Goal: Task Accomplishment & Management: Contribute content

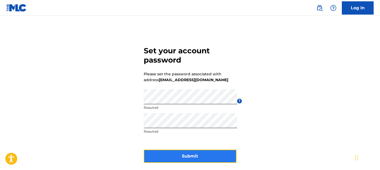
click at [169, 152] on button "Submit" at bounding box center [190, 155] width 93 height 13
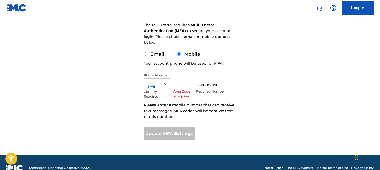
scroll to position [76, 0]
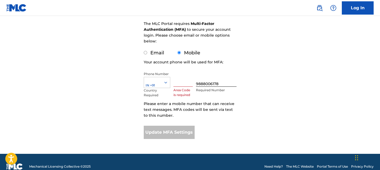
click at [159, 52] on label "Email" at bounding box center [157, 53] width 14 height 6
click at [147, 52] on input "Email" at bounding box center [145, 52] width 3 height 3
radio input "true"
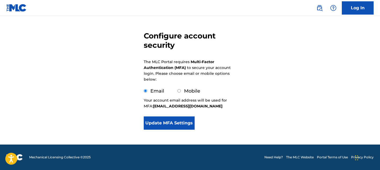
scroll to position [38, 0]
click at [183, 123] on button "Update MFA Settings" at bounding box center [169, 122] width 51 height 13
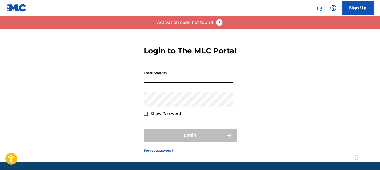
click at [178, 83] on input "Email Address" at bounding box center [189, 75] width 90 height 15
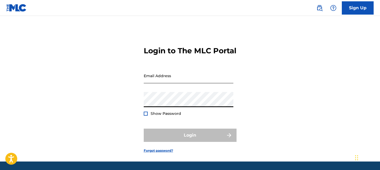
click at [161, 83] on input "Email Address" at bounding box center [189, 75] width 90 height 15
paste input "pindpopmusicgroupinc@gmail.com"
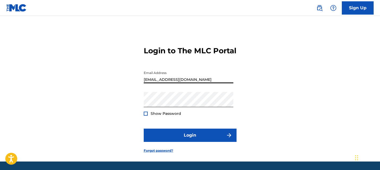
type input "pindpopmusicgroupinc@gmail.com"
click at [144, 128] on button "Login" at bounding box center [190, 134] width 93 height 13
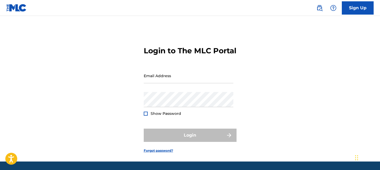
click at [164, 92] on div "Email Address" at bounding box center [189, 80] width 90 height 24
click at [166, 83] on input "Email Address" at bounding box center [189, 75] width 90 height 15
type input "pindpop@gmail.com"
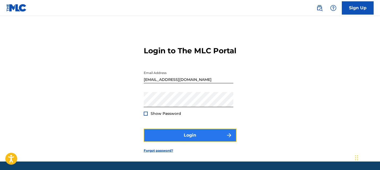
click at [180, 142] on button "Login" at bounding box center [190, 134] width 93 height 13
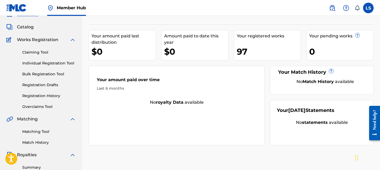
scroll to position [12, 0]
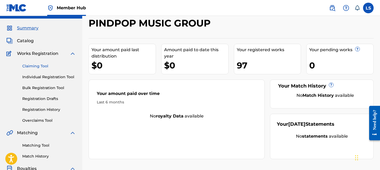
click at [36, 64] on link "Claiming Tool" at bounding box center [49, 66] width 54 height 6
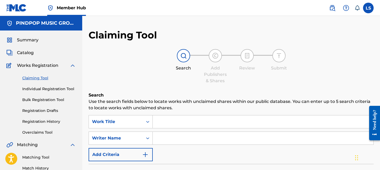
click at [25, 48] on div "Summary Catalog Works Registration Claiming Tool Individual Registration Tool B…" at bounding box center [41, 166] width 82 height 273
click at [30, 52] on span "Catalog" at bounding box center [25, 53] width 17 height 6
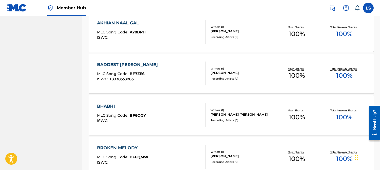
scroll to position [437, 0]
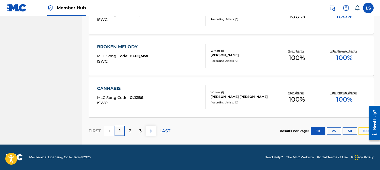
click at [362, 132] on button "100" at bounding box center [365, 131] width 15 height 8
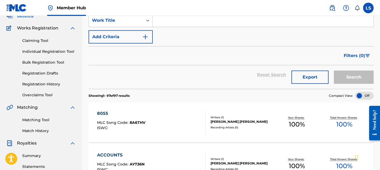
scroll to position [0, 0]
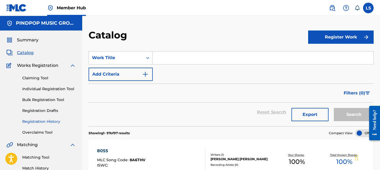
click at [46, 122] on link "Registration History" at bounding box center [49, 122] width 54 height 6
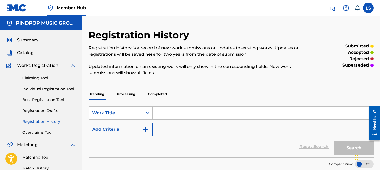
click at [135, 92] on p "Processing" at bounding box center [125, 93] width 21 height 11
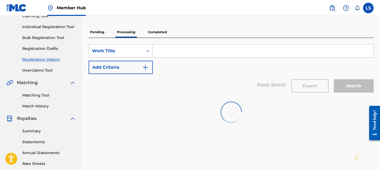
scroll to position [69, 0]
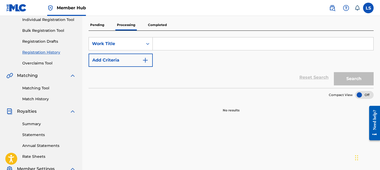
click at [160, 29] on p "Completed" at bounding box center [157, 24] width 22 height 11
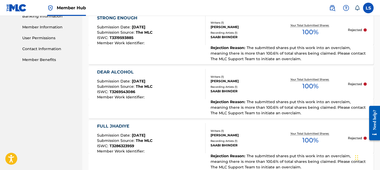
scroll to position [360, 0]
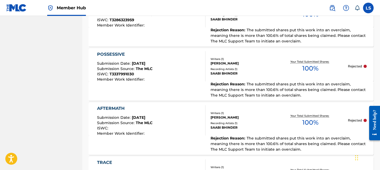
click at [192, 93] on div "Rejection Reason : The submitted shares put this work into an overclaim, meanin…" at bounding box center [230, 90] width 285 height 19
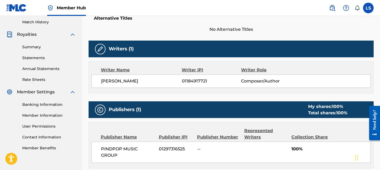
scroll to position [180, 0]
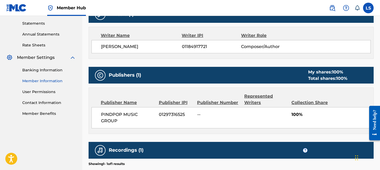
click at [56, 79] on link "Member Information" at bounding box center [49, 81] width 54 height 6
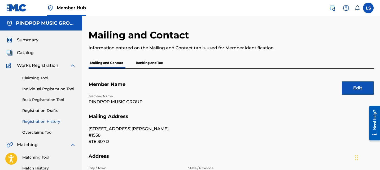
click at [39, 120] on link "Registration History" at bounding box center [49, 122] width 54 height 6
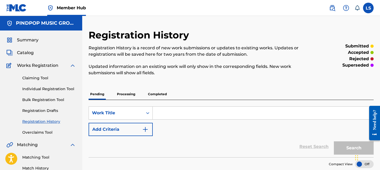
click at [123, 91] on p "Processing" at bounding box center [125, 93] width 21 height 11
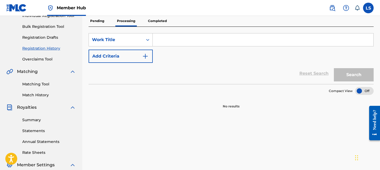
scroll to position [60, 0]
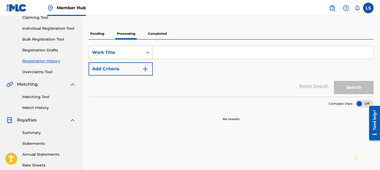
click at [159, 29] on p "Completed" at bounding box center [157, 33] width 22 height 11
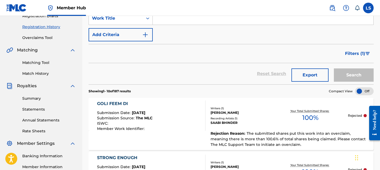
scroll to position [98, 0]
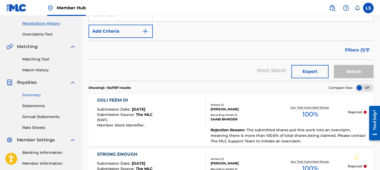
click at [37, 96] on link "Summary" at bounding box center [49, 95] width 54 height 6
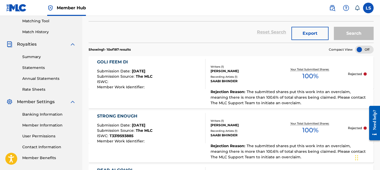
scroll to position [136, 0]
click at [162, 87] on div "GOLI FEEM DI Submission Date : Sep 07, 2025 Submission Source : The MLC ISWC : …" at bounding box center [151, 74] width 108 height 30
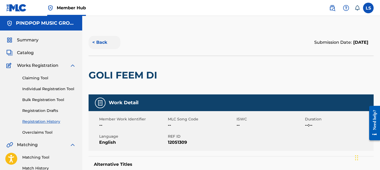
click at [103, 44] on button "< Back" at bounding box center [104, 42] width 32 height 13
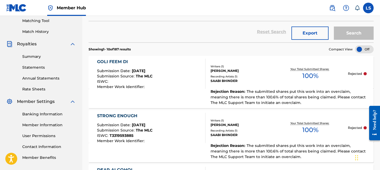
drag, startPoint x: 285, startPoint y: 104, endPoint x: 240, endPoint y: 91, distance: 46.5
click at [243, 93] on span "Rejection Reason :" at bounding box center [228, 91] width 36 height 5
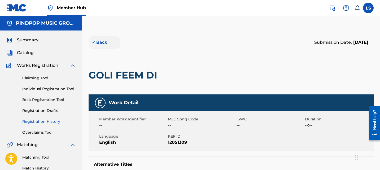
click at [100, 43] on button "< Back" at bounding box center [104, 42] width 32 height 13
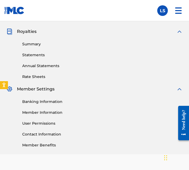
scroll to position [155, 0]
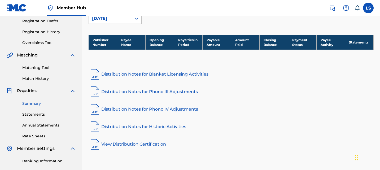
scroll to position [92, 0]
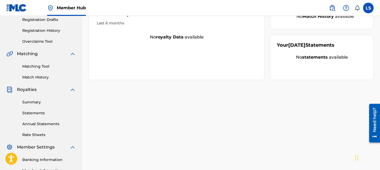
scroll to position [92, 0]
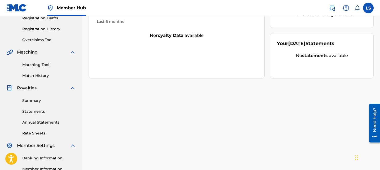
click at [201, 119] on div "PINDPOP MUSIC GROUP Your amount paid last distribution $0 Amount paid to date t…" at bounding box center [231, 74] width 298 height 274
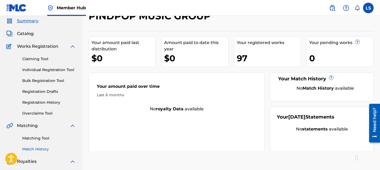
scroll to position [5, 0]
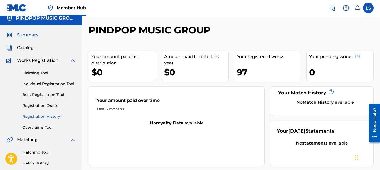
click at [47, 117] on link "Registration History" at bounding box center [49, 117] width 54 height 6
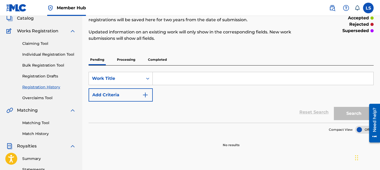
scroll to position [52, 0]
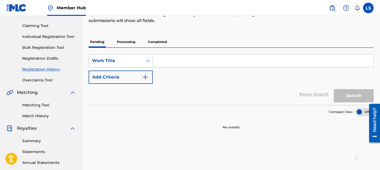
click at [157, 48] on div "SearchWithCriteria6c6bff2a-22cf-4147-b677-5fce31c4272e Work Title Add Criteria …" at bounding box center [230, 76] width 285 height 57
click at [157, 44] on p "Completed" at bounding box center [157, 41] width 22 height 11
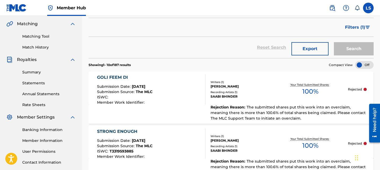
scroll to position [134, 0]
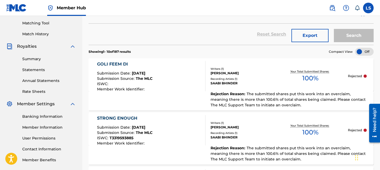
click at [236, 93] on span "Rejection Reason :" at bounding box center [228, 93] width 36 height 5
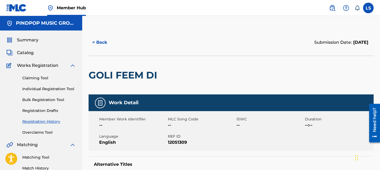
scroll to position [7, 0]
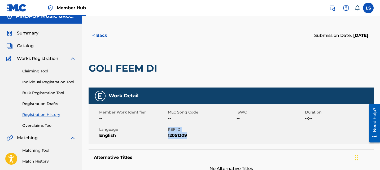
drag, startPoint x: 168, startPoint y: 130, endPoint x: 188, endPoint y: 136, distance: 21.2
click at [188, 136] on div "REF ID 12051309" at bounding box center [202, 133] width 69 height 12
copy div "REF ID 12051309"
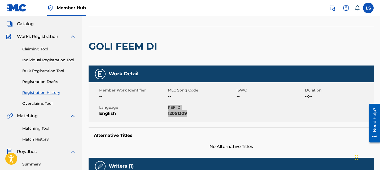
scroll to position [0, 0]
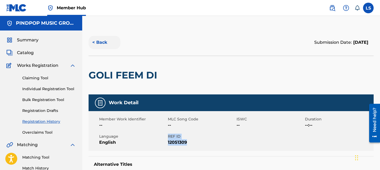
click at [103, 42] on button "< Back" at bounding box center [104, 42] width 32 height 13
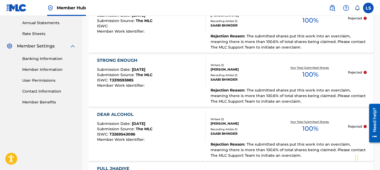
scroll to position [263, 0]
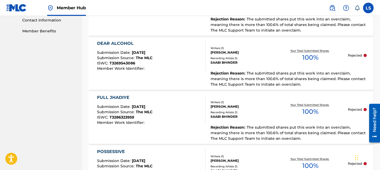
click at [165, 126] on div "Rejection Reason : The submitted shares put this work into an overclaim, meanin…" at bounding box center [230, 134] width 285 height 19
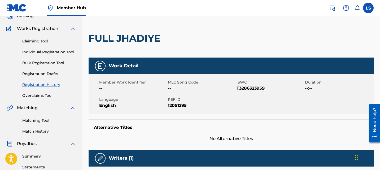
scroll to position [40, 0]
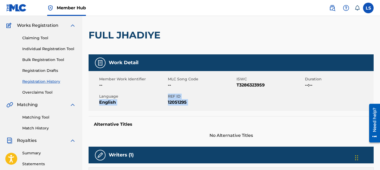
drag, startPoint x: 167, startPoint y: 94, endPoint x: 195, endPoint y: 111, distance: 33.2
click at [195, 111] on div "Work Detail Member Work Identifier -- MLC Song Code -- ISWC T3286323959 Duratio…" at bounding box center [230, 96] width 285 height 84
click at [203, 109] on div "Member Work Identifier -- MLC Song Code -- ISWC T3286323959 Duration --:-- Lang…" at bounding box center [230, 91] width 285 height 40
drag, startPoint x: 189, startPoint y: 105, endPoint x: 169, endPoint y: 97, distance: 21.8
click at [169, 97] on div "REF ID 12051295" at bounding box center [202, 100] width 69 height 12
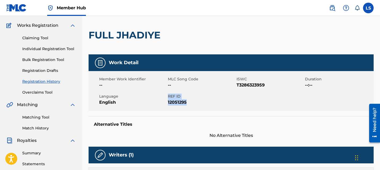
copy div "REF ID 12051295"
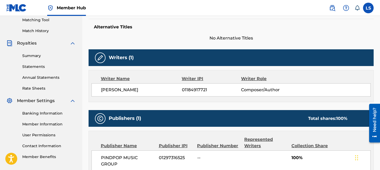
scroll to position [0, 0]
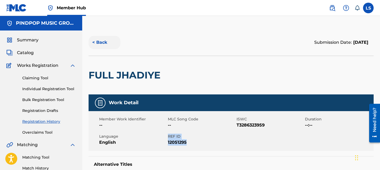
click at [104, 41] on button "< Back" at bounding box center [104, 42] width 32 height 13
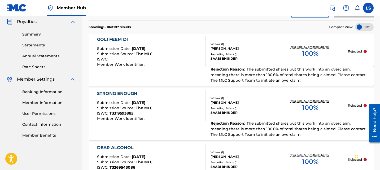
drag, startPoint x: 104, startPoint y: 41, endPoint x: 71, endPoint y: 3, distance: 50.4
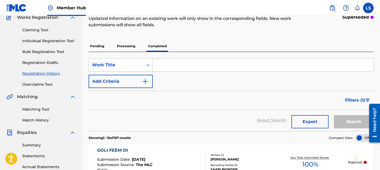
scroll to position [0, 0]
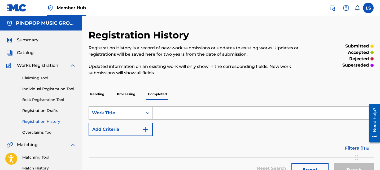
click at [228, 100] on div "SearchWithCriteria6c6bff2a-22cf-4147-b677-5fce31c4272e Work Title Add Criteria …" at bounding box center [230, 139] width 285 height 79
click at [368, 8] on label at bounding box center [368, 8] width 11 height 11
click at [368, 8] on input "LS LOVEJOT SINGH pindpop@gmail.com Notification Preferences Profile Log out" at bounding box center [368, 8] width 0 height 0
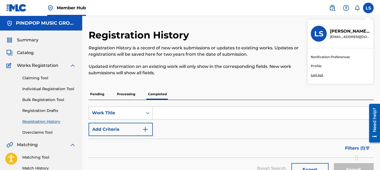
click at [317, 65] on link "Profile" at bounding box center [315, 66] width 11 height 5
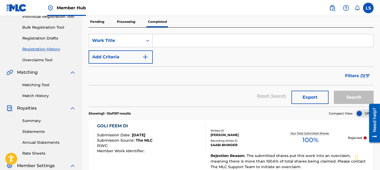
scroll to position [91, 0]
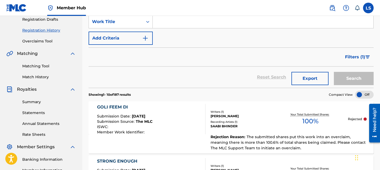
click at [145, 118] on span "[DATE]" at bounding box center [139, 116] width 14 height 5
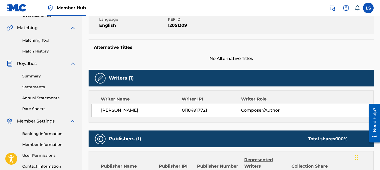
scroll to position [128, 0]
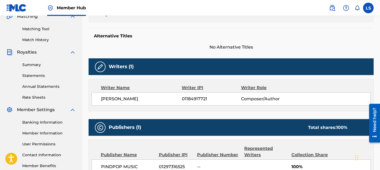
click at [193, 103] on div "NAVDEEP SINGH 01184917721 Composer/Author" at bounding box center [230, 98] width 279 height 13
click at [195, 101] on span "01184917721" at bounding box center [211, 99] width 59 height 6
click at [196, 100] on span "01184917721" at bounding box center [211, 99] width 59 height 6
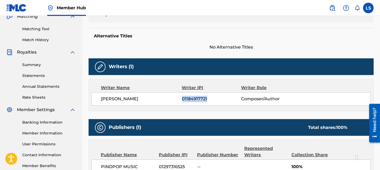
copy span "01184917721"
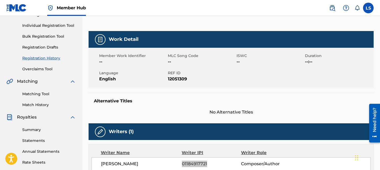
scroll to position [0, 0]
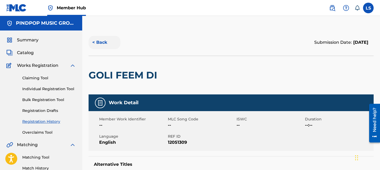
click at [102, 42] on button "< Back" at bounding box center [104, 42] width 32 height 13
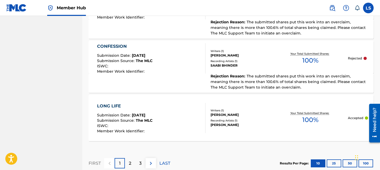
scroll to position [616, 0]
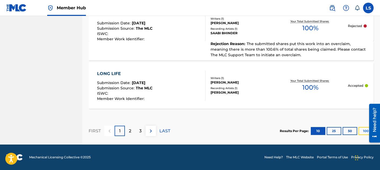
click at [362, 131] on button "100" at bounding box center [365, 131] width 15 height 8
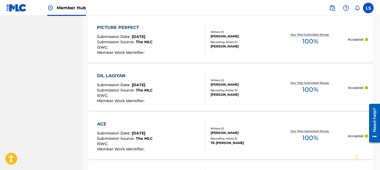
scroll to position [3051, 0]
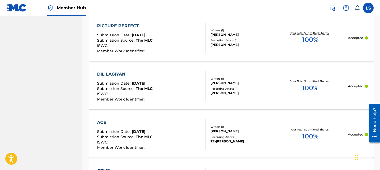
click at [215, 100] on div "DIL LAGIYAN Submission Date : Aug 19, 2025 Submission Source : The MLC ISWC : M…" at bounding box center [230, 86] width 285 height 46
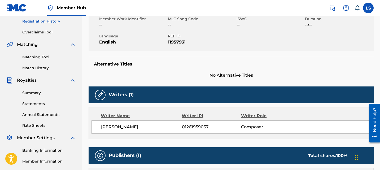
scroll to position [125, 0]
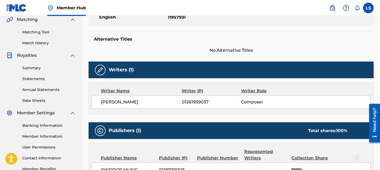
click at [199, 101] on span "01261959037" at bounding box center [211, 102] width 59 height 6
copy span "01261959037"
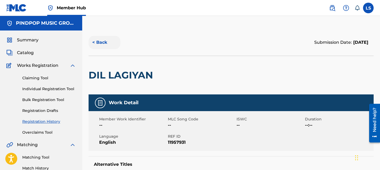
click at [100, 42] on button "< Back" at bounding box center [104, 42] width 32 height 13
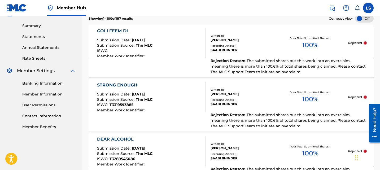
scroll to position [4658, 0]
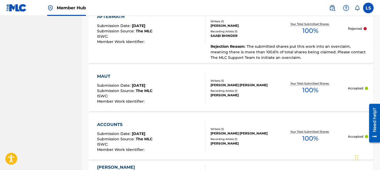
click at [211, 83] on div "[PERSON_NAME] [PERSON_NAME]" at bounding box center [241, 85] width 63 height 5
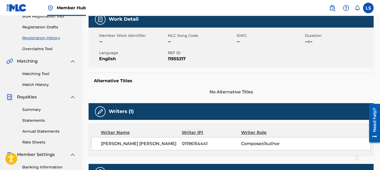
scroll to position [164, 0]
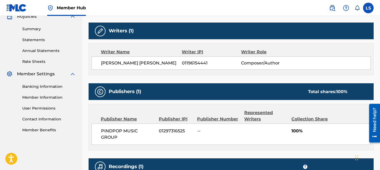
click at [191, 62] on span "01196154441" at bounding box center [211, 63] width 59 height 6
copy span "01196154441"
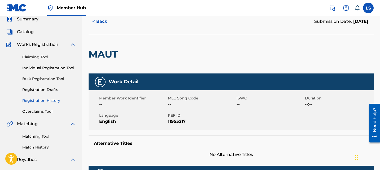
scroll to position [0, 0]
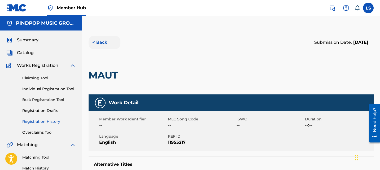
click at [100, 41] on button "< Back" at bounding box center [104, 42] width 32 height 13
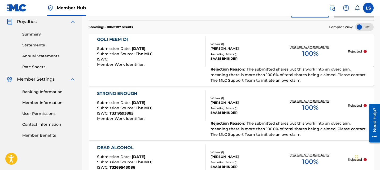
scroll to position [4658, 0]
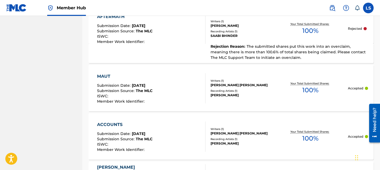
click at [176, 86] on div "MAUT Submission Date : Aug 18, 2025 Submission Source : The MLC ISWC : Member W…" at bounding box center [151, 88] width 108 height 30
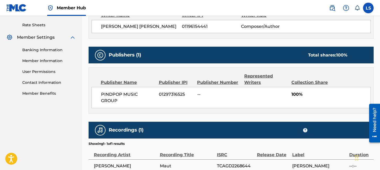
scroll to position [250, 0]
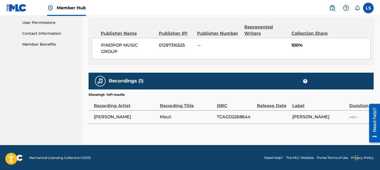
click at [226, 117] on span "TCAGD2268644" at bounding box center [235, 117] width 37 height 6
copy span "TCAGD2268644"
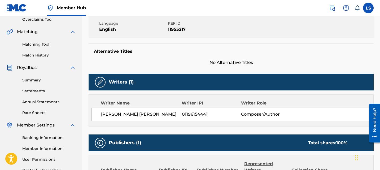
scroll to position [91, 0]
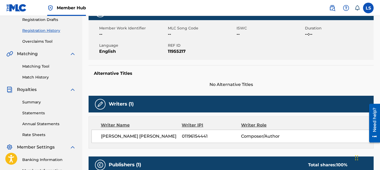
click at [293, 117] on div "Writer Name Writer IPI Writer Role HARINDER PAL SINGH NIJJAR 01196154441 Compos…" at bounding box center [230, 132] width 285 height 32
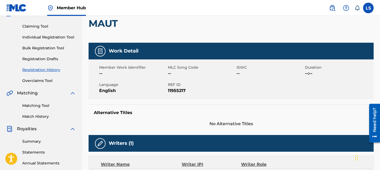
scroll to position [47, 0]
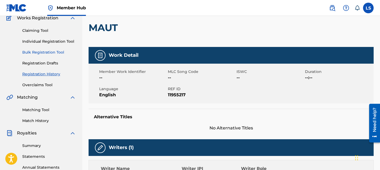
click at [51, 53] on link "Bulk Registration Tool" at bounding box center [49, 53] width 54 height 6
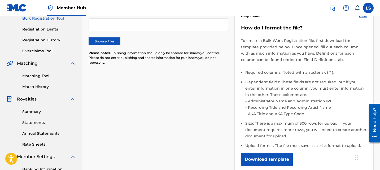
scroll to position [106, 0]
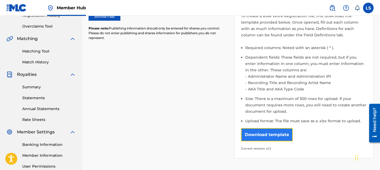
click at [256, 131] on button "Download template" at bounding box center [267, 134] width 52 height 13
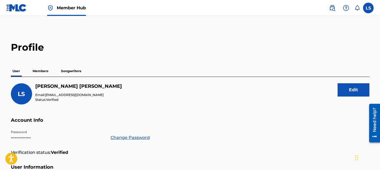
click at [77, 72] on p "Songwriters" at bounding box center [70, 70] width 23 height 11
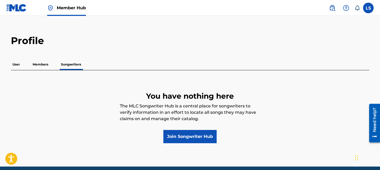
scroll to position [8, 0]
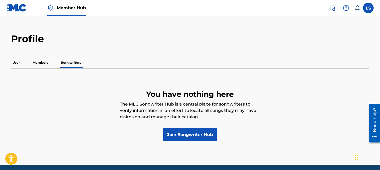
click at [19, 63] on p "User" at bounding box center [16, 62] width 11 height 11
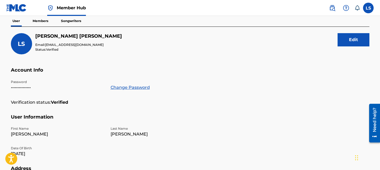
scroll to position [35, 0]
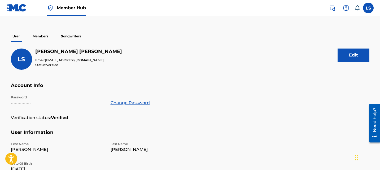
click at [73, 42] on div "LS LOVEJOT SINGH Email: pindpop@gmail.com Status: Verified Edit Account Info Pa…" at bounding box center [190, 163] width 358 height 242
click at [73, 40] on p "Songwriters" at bounding box center [70, 36] width 23 height 11
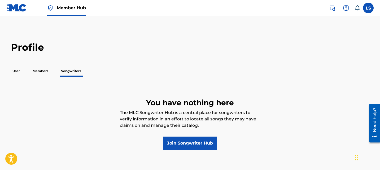
click at [162, 141] on div "You have nothing here The MLC Songwriter Hub is a central place for songwriters…" at bounding box center [190, 118] width 358 height 62
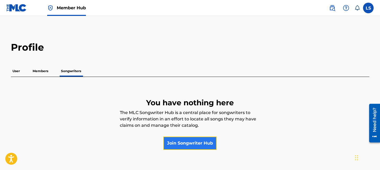
click at [170, 141] on link "Join Songwriter Hub" at bounding box center [189, 142] width 53 height 13
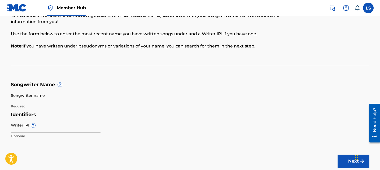
scroll to position [46, 0]
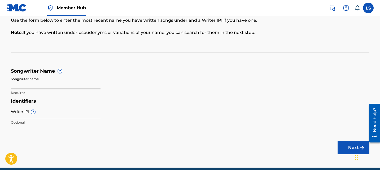
click at [54, 78] on input "Songwriter name" at bounding box center [56, 81] width 90 height 15
type input "[PERSON_NAME]"
click at [60, 113] on input "Writer IPI ?" at bounding box center [56, 111] width 90 height 15
paste input "01184917721"
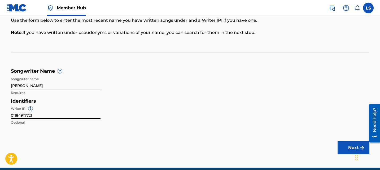
type input "01184917721"
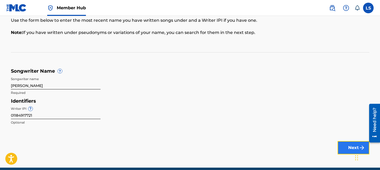
click at [345, 148] on button "Next" at bounding box center [353, 147] width 32 height 13
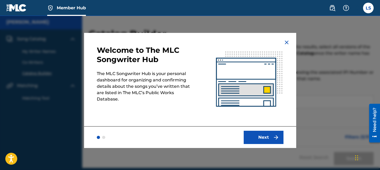
scroll to position [2, 0]
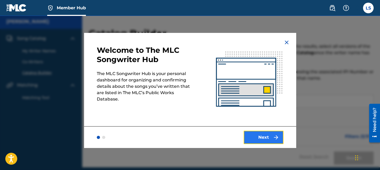
click at [272, 140] on button "Next" at bounding box center [263, 137] width 40 height 13
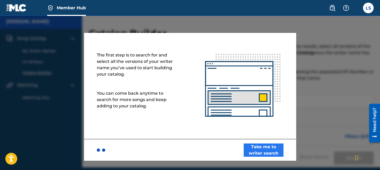
click at [272, 140] on div "Take me to writer search" at bounding box center [190, 150] width 212 height 22
click at [272, 147] on button "Take me to writer search" at bounding box center [263, 149] width 40 height 13
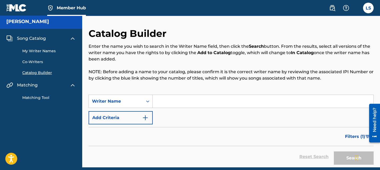
scroll to position [3, 0]
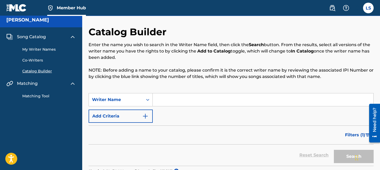
click at [57, 48] on link "My Writer Names" at bounding box center [49, 50] width 54 height 6
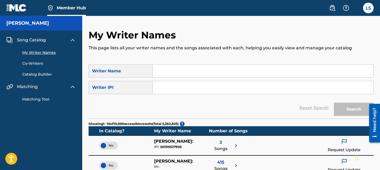
click at [171, 77] on input "Search Form" at bounding box center [263, 71] width 220 height 13
click at [170, 84] on input "Search Form" at bounding box center [263, 87] width 220 height 13
paste input "01184917721"
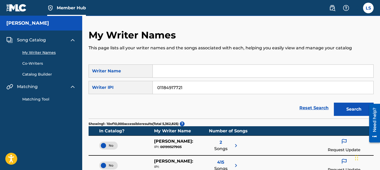
type input "01184917721"
click at [334, 103] on button "Search" at bounding box center [354, 109] width 40 height 13
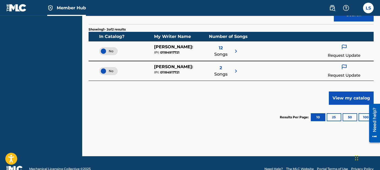
scroll to position [106, 0]
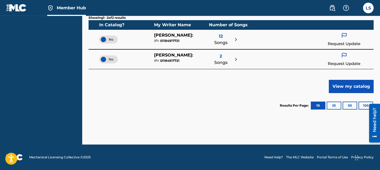
click at [109, 38] on span "No" at bounding box center [108, 39] width 10 height 5
click at [109, 61] on span "No" at bounding box center [108, 59] width 10 height 5
click at [221, 37] on span "12" at bounding box center [221, 36] width 4 height 6
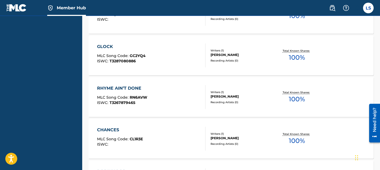
scroll to position [90, 0]
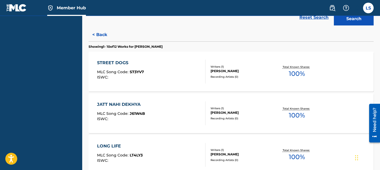
click at [177, 109] on div "JATT NAHI DEKHYA MLC Song Code : J61W4B ISWC :" at bounding box center [151, 113] width 108 height 24
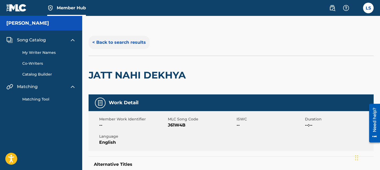
click at [123, 46] on button "< Back to search results" at bounding box center [118, 42] width 61 height 13
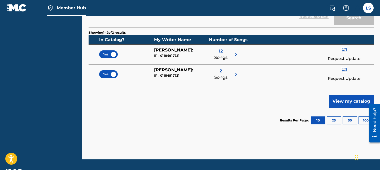
scroll to position [98, 0]
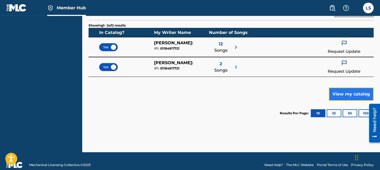
click at [344, 98] on button "View my catalog" at bounding box center [350, 93] width 45 height 13
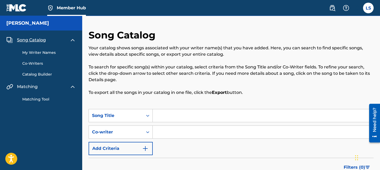
click at [37, 72] on link "Catalog Builder" at bounding box center [49, 75] width 54 height 6
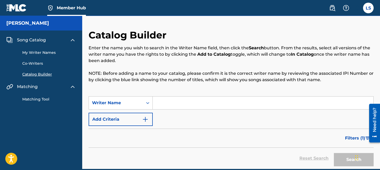
click at [166, 102] on input "Search Form" at bounding box center [263, 102] width 220 height 13
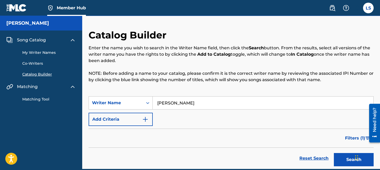
type input "HARJINDERPAL SINGH"
click at [334, 153] on button "Search" at bounding box center [354, 159] width 40 height 13
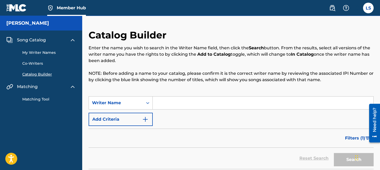
paste input "01261959037"
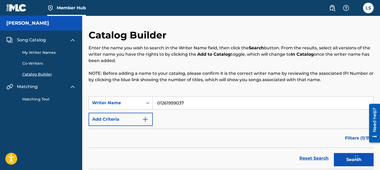
type input "01261959037"
click at [334, 153] on button "Search" at bounding box center [354, 159] width 40 height 13
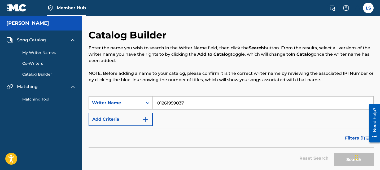
click at [119, 91] on div "Catalog Builder Enter the name you wish to search in the Writer Name field, the…" at bounding box center [230, 62] width 285 height 67
click at [119, 100] on div "Writer Name" at bounding box center [116, 103] width 48 height 6
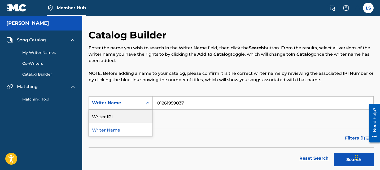
click at [121, 119] on div "Writer IPI" at bounding box center [121, 115] width 64 height 13
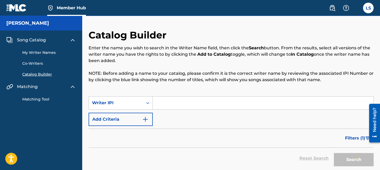
scroll to position [31, 0]
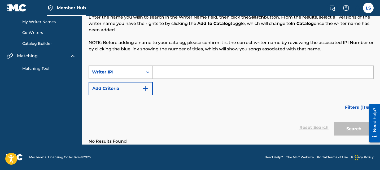
click at [225, 71] on input "Search Form" at bounding box center [263, 72] width 220 height 13
paste input "01261959037"
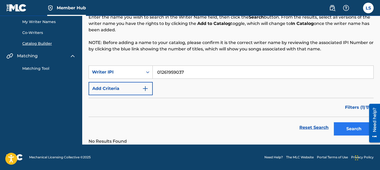
type input "01261959037"
click at [346, 127] on button "Search" at bounding box center [354, 128] width 40 height 13
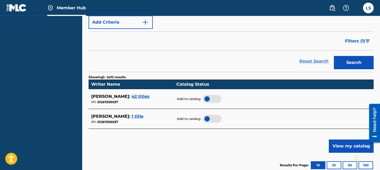
scroll to position [130, 0]
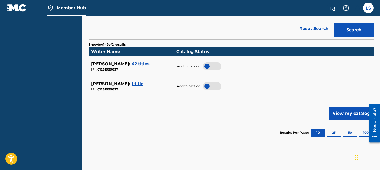
click at [211, 65] on div at bounding box center [212, 66] width 19 height 8
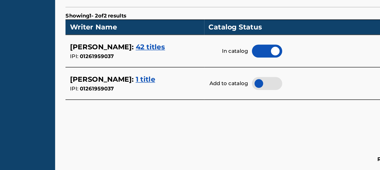
click at [132, 64] on span "42 titles" at bounding box center [140, 63] width 18 height 5
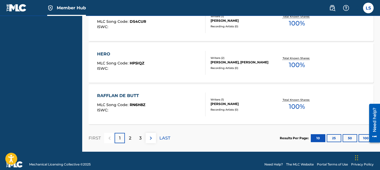
scroll to position [480, 0]
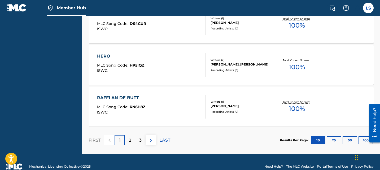
click at [185, 96] on div "RAFFLAN DE BUTT MLC Song Code : RN6H8Z ISWC :" at bounding box center [151, 107] width 108 height 24
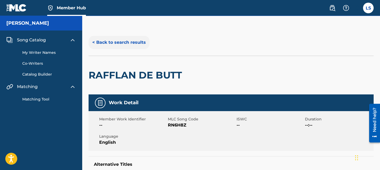
click at [112, 38] on button "< Back to search results" at bounding box center [118, 42] width 61 height 13
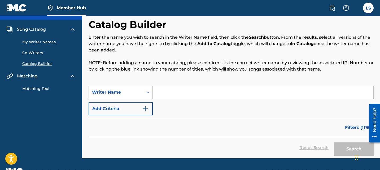
click at [183, 103] on div "SearchWithCriteria3858d2bb-5b01-40b1-9912-308f5936be64 Writer Name Add Criteria" at bounding box center [230, 101] width 285 height 30
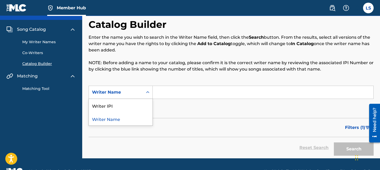
click at [145, 95] on div "Search Form" at bounding box center [148, 92] width 10 height 10
click at [184, 122] on div "Filters ( 1 )" at bounding box center [230, 127] width 285 height 19
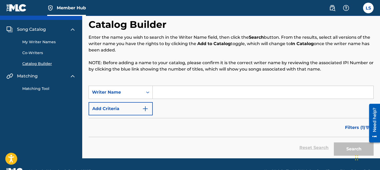
click at [52, 43] on link "My Writer Names" at bounding box center [49, 42] width 54 height 6
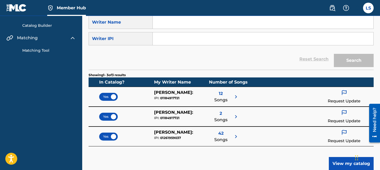
scroll to position [30, 0]
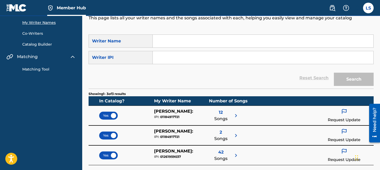
click at [168, 58] on input "Search Form" at bounding box center [263, 57] width 220 height 13
paste input "01261959037"
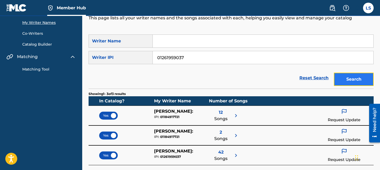
click at [341, 84] on button "Search" at bounding box center [354, 79] width 40 height 13
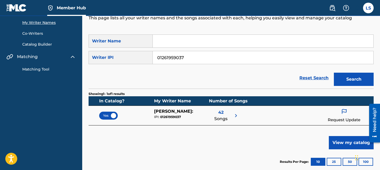
click at [188, 61] on input "01261959037" at bounding box center [263, 57] width 220 height 13
paste input "196154441"
type input "01196154441"
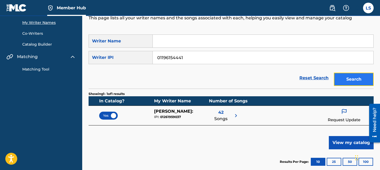
click at [340, 78] on button "Search" at bounding box center [354, 79] width 40 height 13
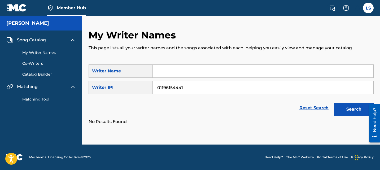
scroll to position [0, 0]
click at [38, 100] on link "Matching Tool" at bounding box center [49, 99] width 54 height 6
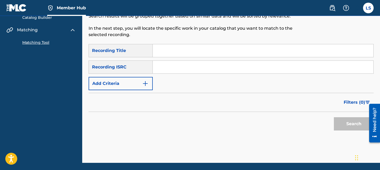
scroll to position [60, 0]
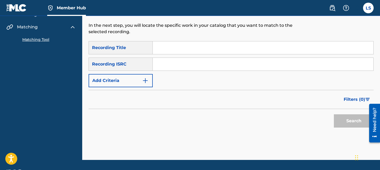
click at [164, 71] on div "SearchWithCriteria23c2b4f3-d9d8-4036-995e-d523a1f0a0fe Recording Title SearchWi…" at bounding box center [230, 64] width 285 height 46
click at [171, 62] on input "Search Form" at bounding box center [263, 64] width 220 height 13
paste input "TCAGD2268644"
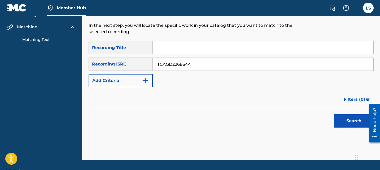
type input "TCAGD2268644"
click at [334, 114] on button "Search" at bounding box center [354, 120] width 40 height 13
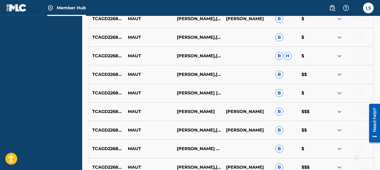
scroll to position [291, 0]
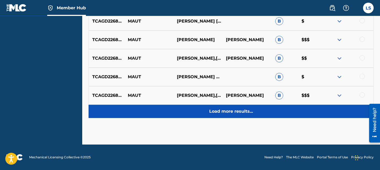
click at [232, 114] on div "Load more results..." at bounding box center [230, 111] width 285 height 13
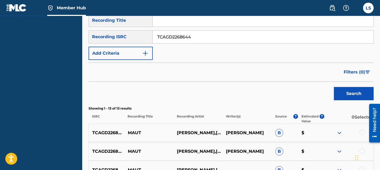
scroll to position [0, 0]
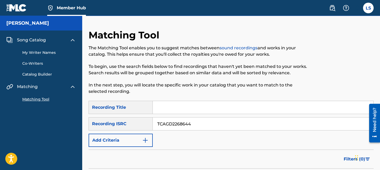
click at [61, 51] on link "My Writer Names" at bounding box center [49, 53] width 54 height 6
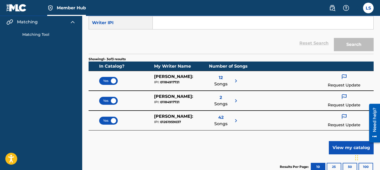
scroll to position [80, 0]
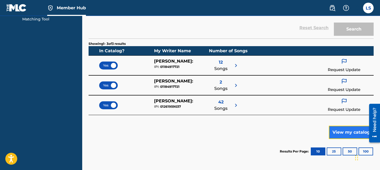
click at [348, 130] on button "View my catalog" at bounding box center [350, 132] width 45 height 13
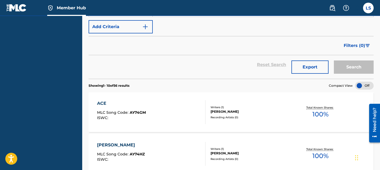
scroll to position [104, 0]
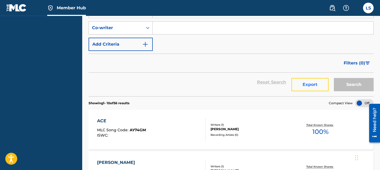
click at [306, 86] on button "Export" at bounding box center [309, 84] width 37 height 13
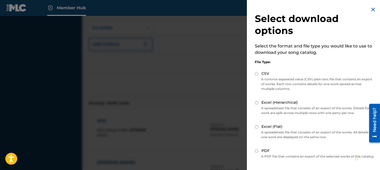
click at [275, 87] on p "A comma-separated value (CSV) plain text file that contains an export of works.…" at bounding box center [315, 84] width 120 height 14
click at [255, 73] on input "CSV" at bounding box center [256, 73] width 3 height 3
radio input "true"
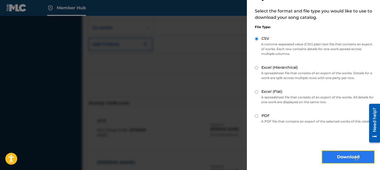
click at [329, 154] on button "Download" at bounding box center [347, 156] width 53 height 13
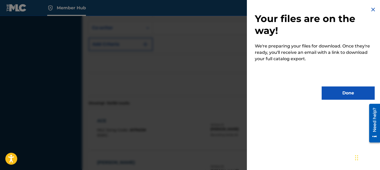
scroll to position [0, 0]
click at [330, 90] on button "Done" at bounding box center [347, 92] width 53 height 13
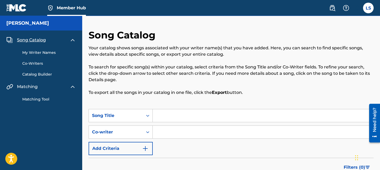
click at [37, 65] on link "Co-Writers" at bounding box center [49, 64] width 54 height 6
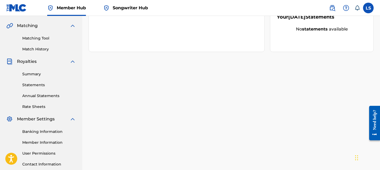
scroll to position [122, 0]
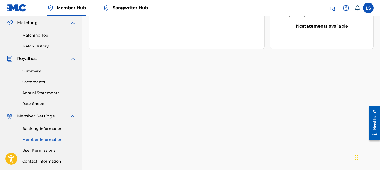
click at [47, 139] on link "Member Information" at bounding box center [49, 140] width 54 height 6
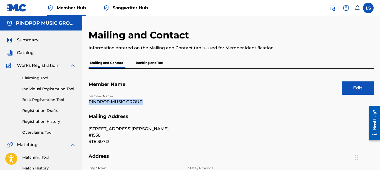
drag, startPoint x: 90, startPoint y: 103, endPoint x: 143, endPoint y: 100, distance: 53.3
click at [143, 100] on p "PINDPOP MUSIC GROUP" at bounding box center [134, 102] width 93 height 6
copy p "PINDPOP MUSIC GROUP"
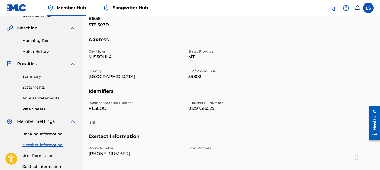
scroll to position [133, 0]
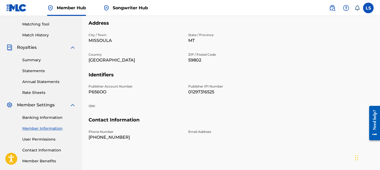
click at [101, 92] on p "P656OO" at bounding box center [134, 92] width 93 height 6
copy p "P656OO"
click at [199, 93] on p "01297316525" at bounding box center [234, 92] width 93 height 6
click at [205, 93] on p "01297316525" at bounding box center [234, 92] width 93 height 6
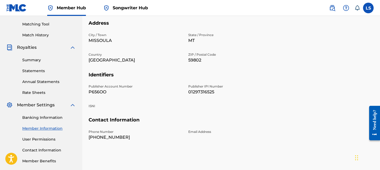
click at [205, 93] on p "01297316525" at bounding box center [234, 92] width 93 height 6
copy p "01297316525"
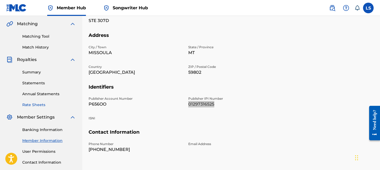
scroll to position [46, 0]
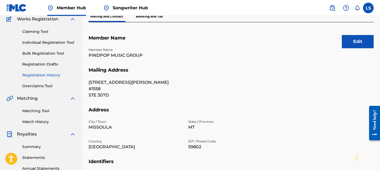
click at [48, 72] on link "Registration History" at bounding box center [49, 75] width 54 height 6
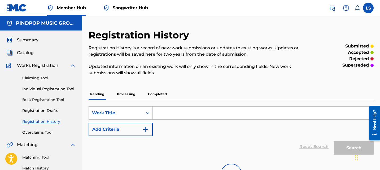
scroll to position [10, 0]
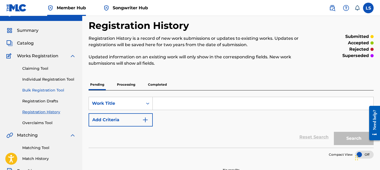
click at [58, 93] on link "Bulk Registration Tool" at bounding box center [49, 90] width 54 height 6
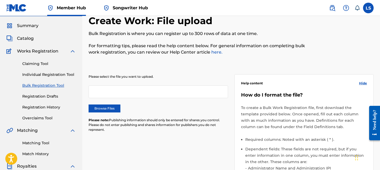
scroll to position [20, 0]
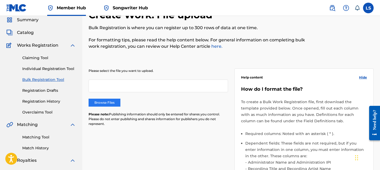
click at [108, 103] on label "Browse Files" at bounding box center [104, 103] width 32 height 8
click at [0, 0] on input "Browse Files" at bounding box center [0, 0] width 0 height 0
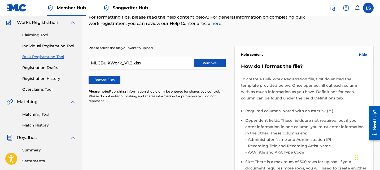
scroll to position [173, 0]
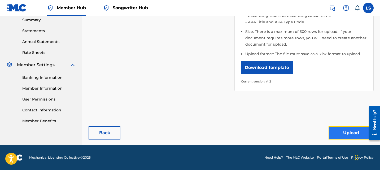
click at [336, 132] on button "Upload" at bounding box center [350, 132] width 45 height 13
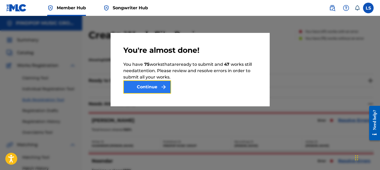
click at [156, 85] on button "Continue" at bounding box center [147, 86] width 48 height 13
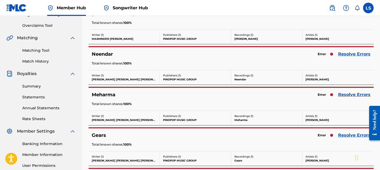
scroll to position [112, 0]
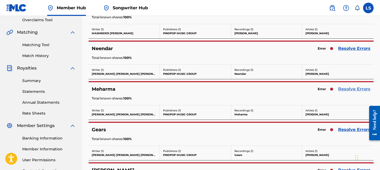
click at [341, 88] on link "Resolve Errors" at bounding box center [354, 89] width 32 height 6
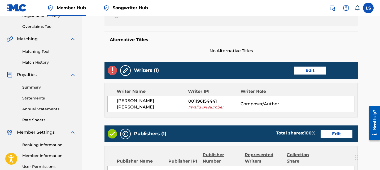
scroll to position [107, 0]
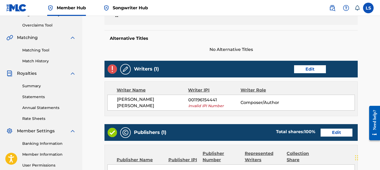
click at [235, 113] on div "Writer Name Writer IPI Writer Role HARINDER PAL SINGH NIJJAR 001196154441 Inval…" at bounding box center [230, 98] width 253 height 35
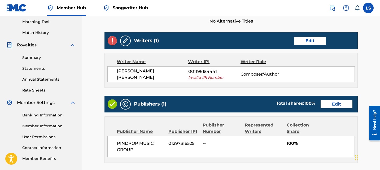
scroll to position [146, 0]
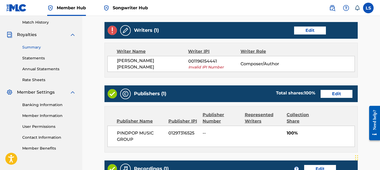
click at [34, 45] on link "Summary" at bounding box center [49, 48] width 54 height 6
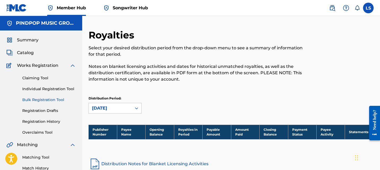
click at [65, 99] on link "Bulk Registration Tool" at bounding box center [49, 100] width 54 height 6
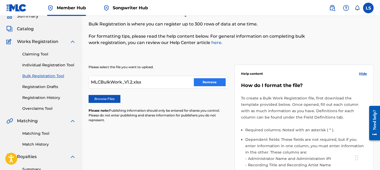
scroll to position [41, 0]
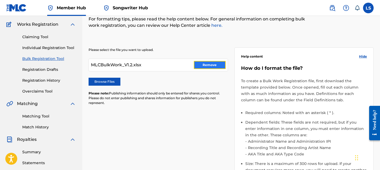
click at [214, 66] on button "Remove" at bounding box center [210, 65] width 32 height 8
click at [113, 86] on div "Please select the file you want to upload. Browse Files Please note: Publishing…" at bounding box center [157, 79] width 139 height 64
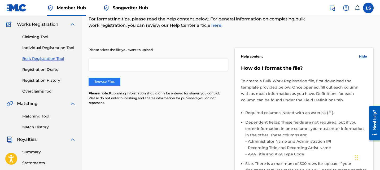
click at [114, 83] on label "Browse Files" at bounding box center [104, 82] width 32 height 8
click at [0, 0] on input "Browse Files" at bounding box center [0, 0] width 0 height 0
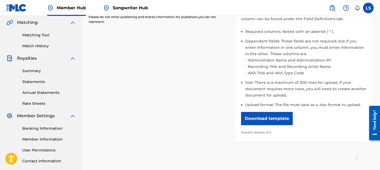
scroll to position [173, 0]
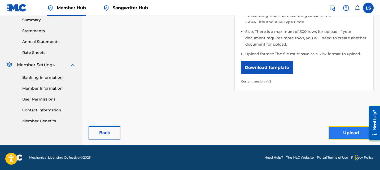
click at [350, 127] on button "Upload" at bounding box center [350, 132] width 45 height 13
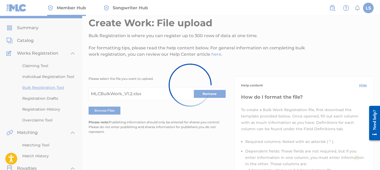
scroll to position [0, 0]
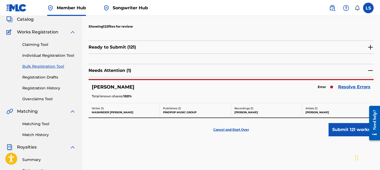
scroll to position [72, 0]
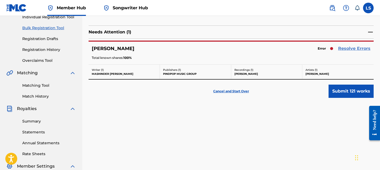
click at [349, 46] on link "Resolve Errors" at bounding box center [354, 48] width 32 height 6
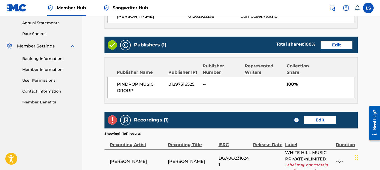
scroll to position [213, 0]
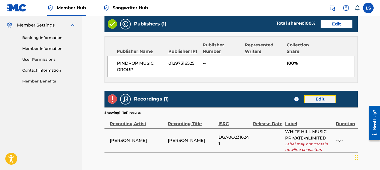
click at [315, 98] on link "Edit" at bounding box center [320, 99] width 32 height 8
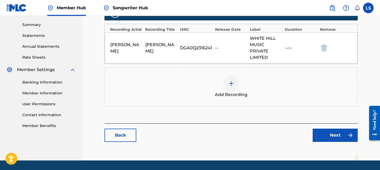
scroll to position [167, 0]
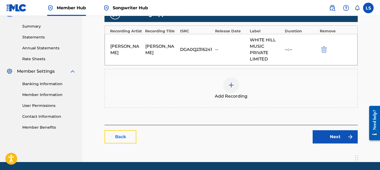
click at [110, 138] on link "Back" at bounding box center [120, 136] width 32 height 13
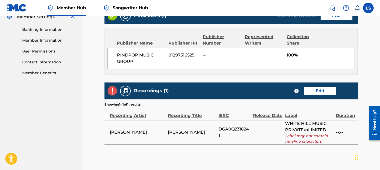
scroll to position [265, 0]
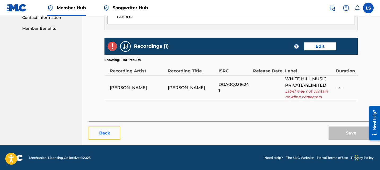
click at [117, 131] on button "Back" at bounding box center [104, 132] width 32 height 13
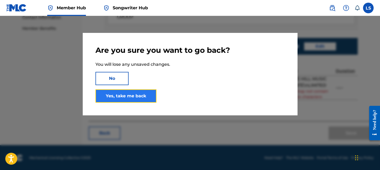
click at [153, 97] on link "Yes, take me back" at bounding box center [125, 95] width 61 height 13
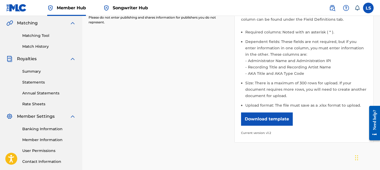
scroll to position [73, 0]
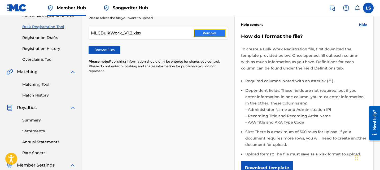
click at [202, 35] on button "Remove" at bounding box center [210, 33] width 32 height 8
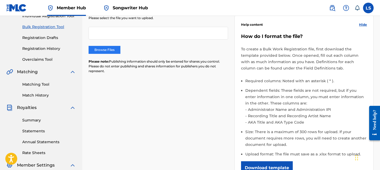
click at [115, 49] on label "Browse Files" at bounding box center [104, 50] width 32 height 8
click at [0, 0] on input "Browse Files" at bounding box center [0, 0] width 0 height 0
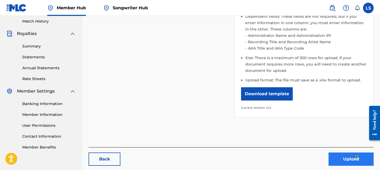
scroll to position [173, 0]
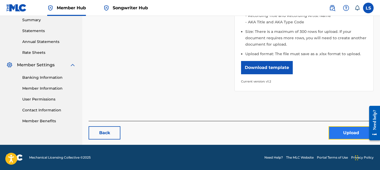
click at [355, 132] on button "Upload" at bounding box center [350, 132] width 45 height 13
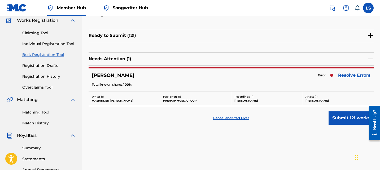
scroll to position [96, 0]
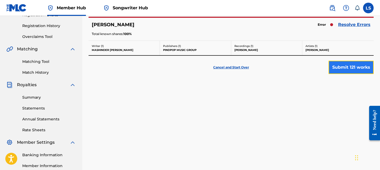
click at [354, 69] on button "Submit 121 works" at bounding box center [350, 67] width 45 height 13
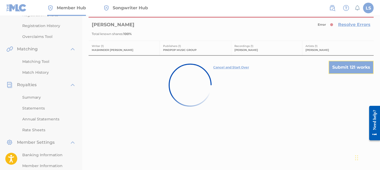
scroll to position [0, 0]
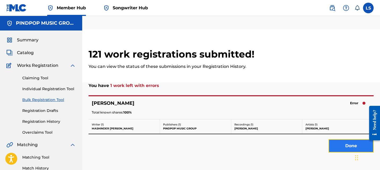
click at [337, 146] on button "Done" at bounding box center [350, 145] width 45 height 13
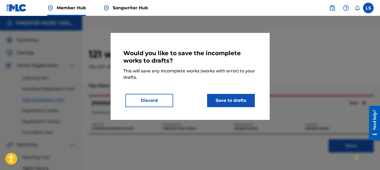
click at [245, 107] on div "Would you like to save the incomplete works to drafts? This will save any incom…" at bounding box center [189, 76] width 159 height 87
click at [153, 106] on button "Discard" at bounding box center [149, 100] width 48 height 13
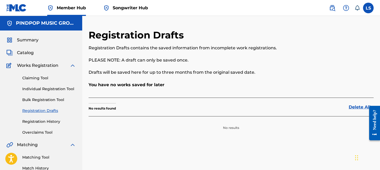
click at [50, 127] on div "Claiming Tool Individual Registration Tool Bulk Registration Tool Registration …" at bounding box center [40, 102] width 69 height 66
click at [54, 120] on link "Registration History" at bounding box center [49, 122] width 54 height 6
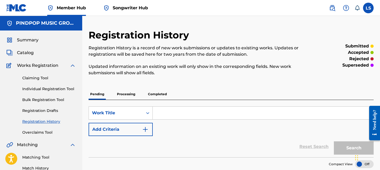
click at [129, 94] on p "Processing" at bounding box center [125, 93] width 21 height 11
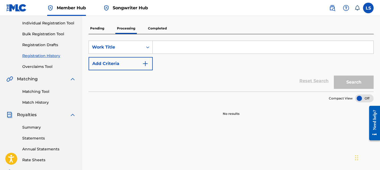
scroll to position [30, 0]
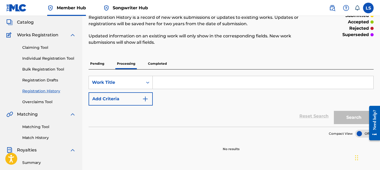
click at [96, 59] on p "Pending" at bounding box center [96, 63] width 17 height 11
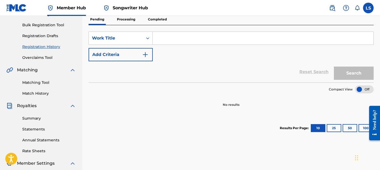
scroll to position [87, 0]
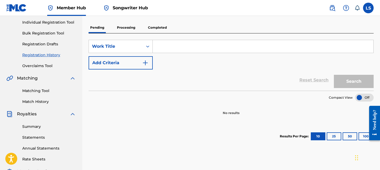
scroll to position [63, 0]
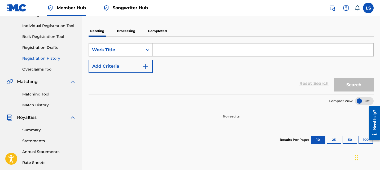
click at [133, 34] on p "Processing" at bounding box center [125, 30] width 21 height 11
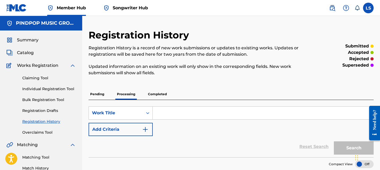
click at [155, 91] on p "Completed" at bounding box center [157, 93] width 22 height 11
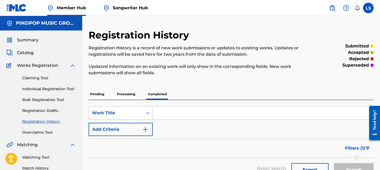
click at [130, 5] on link "Songwriter Hub" at bounding box center [125, 8] width 45 height 16
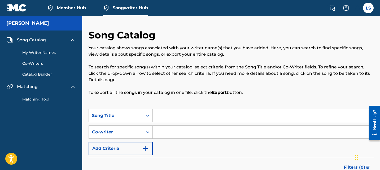
scroll to position [9, 0]
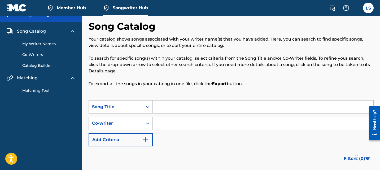
click at [53, 38] on div "My Writer Names Co-Writers Catalog Builder" at bounding box center [40, 51] width 69 height 34
click at [52, 42] on link "My Writer Names" at bounding box center [49, 44] width 54 height 6
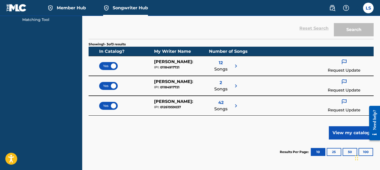
scroll to position [97, 0]
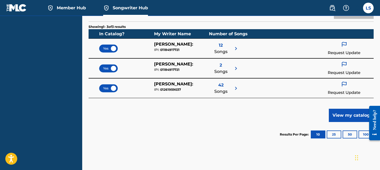
click at [343, 52] on p "Request Update" at bounding box center [343, 53] width 33 height 6
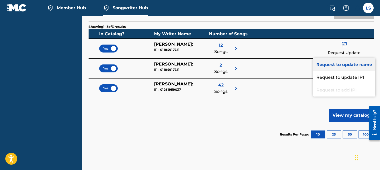
click at [329, 66] on p "Request to update name" at bounding box center [344, 64] width 62 height 13
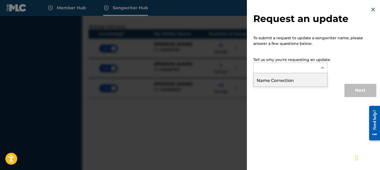
click at [317, 68] on div at bounding box center [285, 68] width 64 height 10
click at [314, 75] on div "Name Correction" at bounding box center [290, 79] width 74 height 13
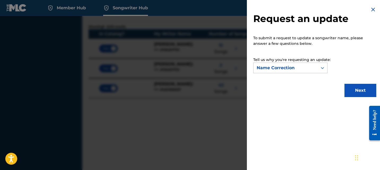
click at [357, 82] on div "Request an update To submit a request to update a songwriter name, please answe…" at bounding box center [315, 51] width 136 height 103
click at [357, 85] on button "Next" at bounding box center [360, 90] width 32 height 13
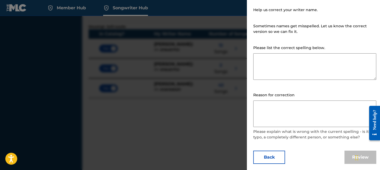
scroll to position [0, 0]
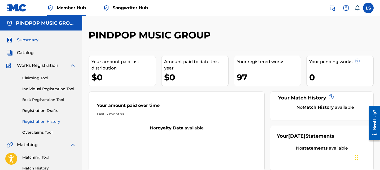
click at [57, 120] on link "Registration History" at bounding box center [49, 122] width 54 height 6
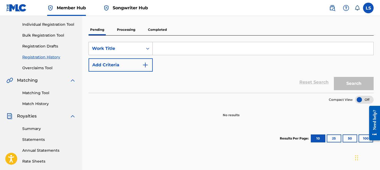
scroll to position [62, 0]
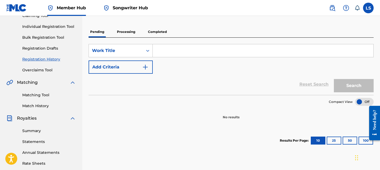
click at [128, 35] on p "Processing" at bounding box center [125, 31] width 21 height 11
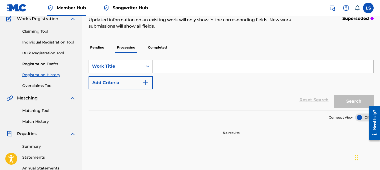
scroll to position [52, 0]
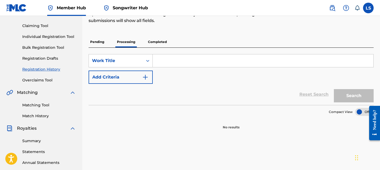
click at [156, 40] on p "Completed" at bounding box center [157, 41] width 22 height 11
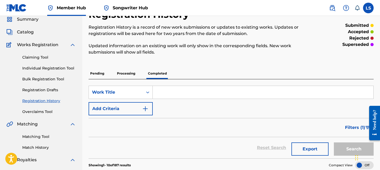
scroll to position [52, 0]
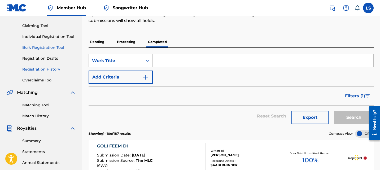
click at [45, 47] on link "Bulk Registration Tool" at bounding box center [49, 48] width 54 height 6
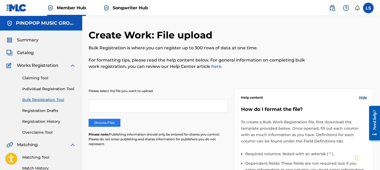
click at [117, 120] on label "Browse Files" at bounding box center [104, 123] width 32 height 8
click at [0, 0] on input "Browse Files" at bounding box center [0, 0] width 0 height 0
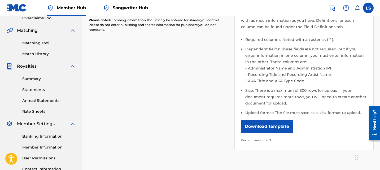
scroll to position [141, 0]
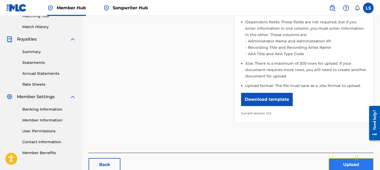
click at [337, 163] on button "Upload" at bounding box center [350, 164] width 45 height 13
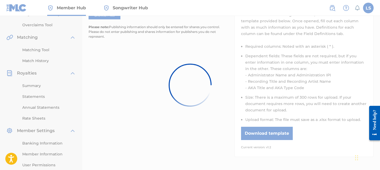
scroll to position [106, 0]
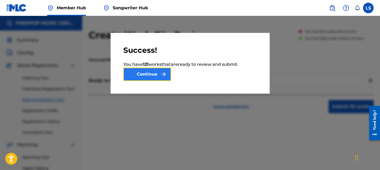
click at [155, 75] on button "Continue" at bounding box center [147, 74] width 48 height 13
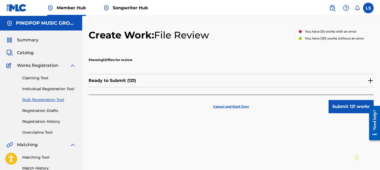
scroll to position [10, 0]
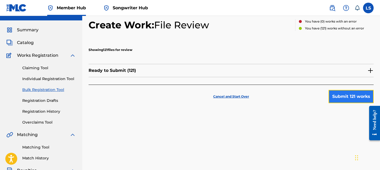
click at [341, 92] on button "Submit 121 works" at bounding box center [350, 96] width 45 height 13
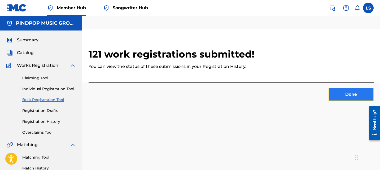
click at [357, 93] on button "Done" at bounding box center [350, 94] width 45 height 13
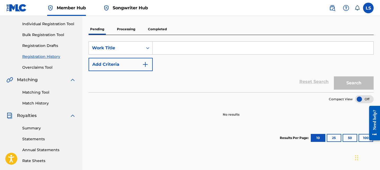
scroll to position [66, 0]
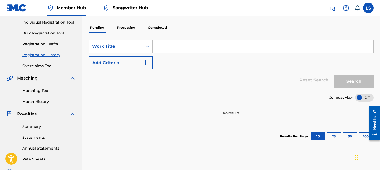
click at [158, 31] on p "Completed" at bounding box center [157, 27] width 22 height 11
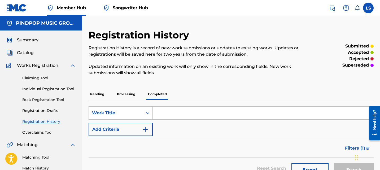
click at [99, 96] on p "Pending" at bounding box center [96, 93] width 17 height 11
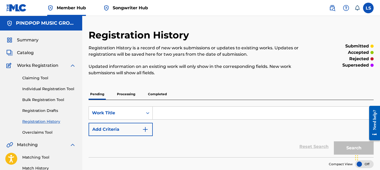
click at [30, 47] on div "Summary Catalog Works Registration Claiming Tool Individual Registration Tool B…" at bounding box center [41, 166] width 82 height 273
click at [29, 52] on span "Catalog" at bounding box center [25, 53] width 17 height 6
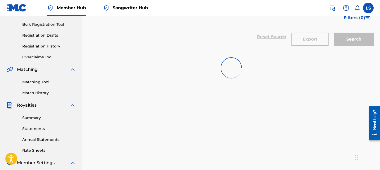
scroll to position [85, 0]
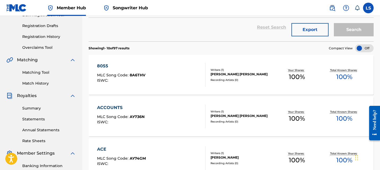
click at [167, 48] on section "Showing 1 - 10 of 97 results Compact View" at bounding box center [230, 46] width 285 height 11
